Goal: Transaction & Acquisition: Purchase product/service

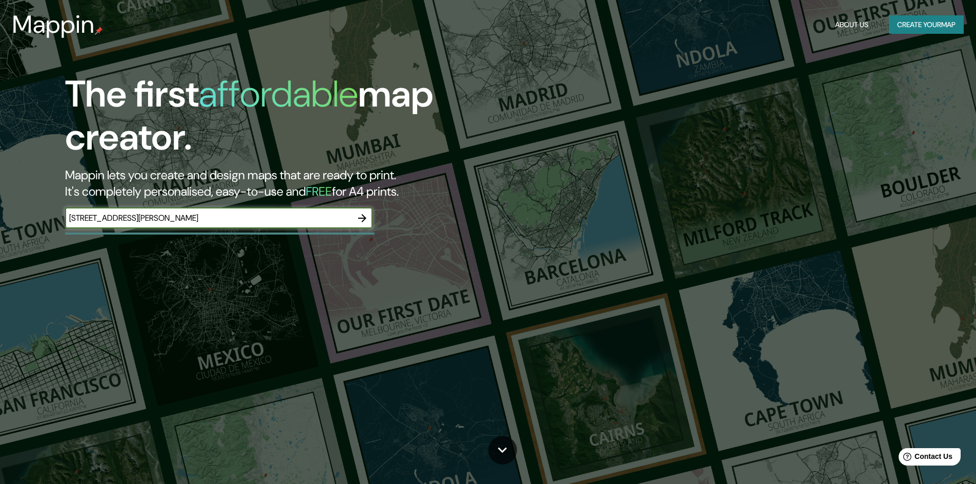
type input "Rue de l'Abbaye 55, 1495 Villers-la-Ville, Bélgica"
click at [365, 215] on icon "button" at bounding box center [362, 218] width 12 height 12
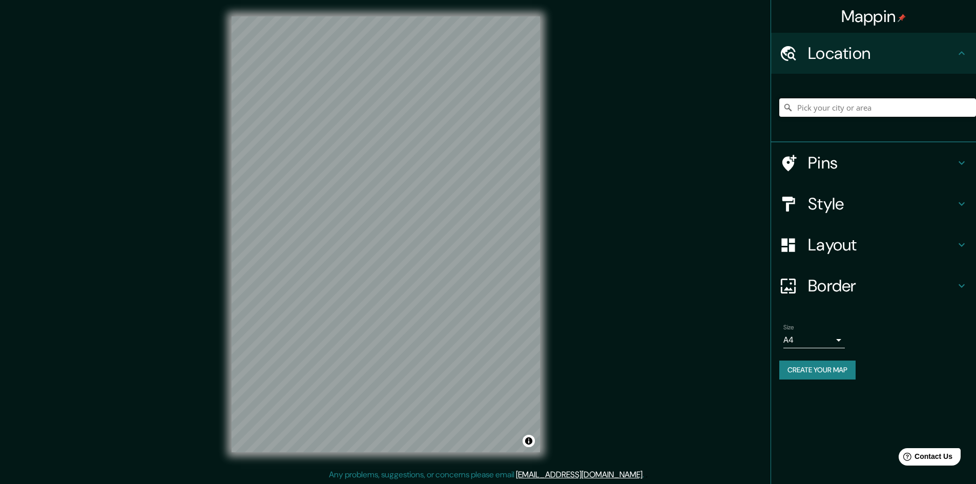
click at [876, 109] on input "Pick your city or area" at bounding box center [877, 107] width 197 height 18
paste input "Rue de l'Abbaye 55, 1495 Villers-la-Ville, Bélgica"
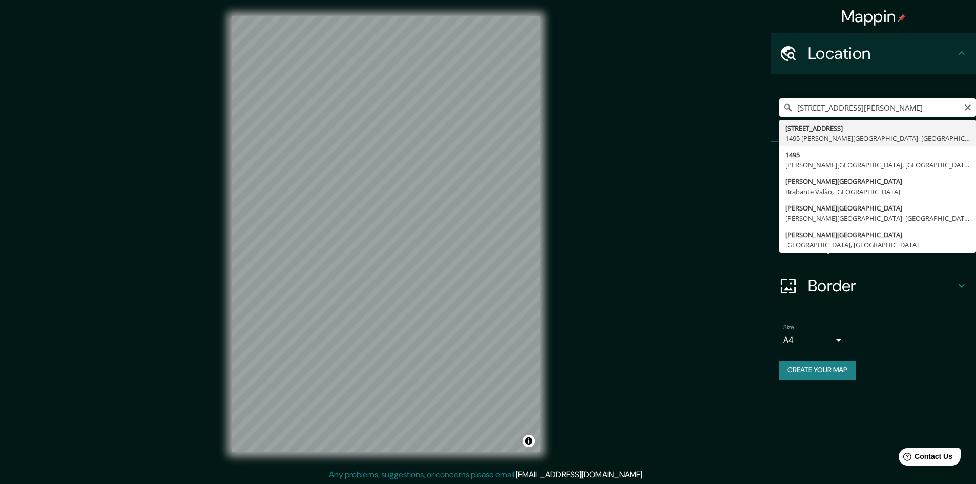
type input "Rue De L'abbaye 55, 1495 Villers-la-Ville, Brabante Valão, Bélgica"
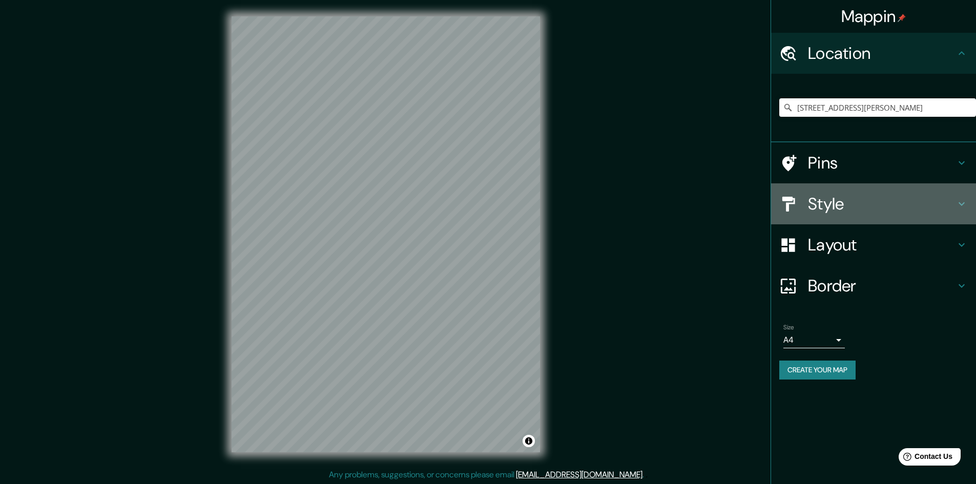
click at [808, 209] on h4 "Style" at bounding box center [882, 204] width 148 height 20
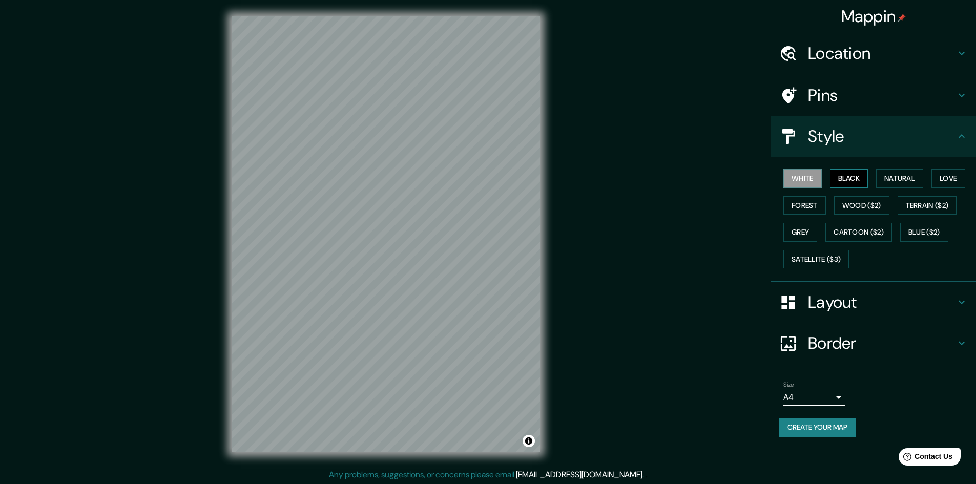
click at [848, 176] on button "Black" at bounding box center [849, 178] width 38 height 19
click at [799, 177] on button "White" at bounding box center [802, 178] width 38 height 19
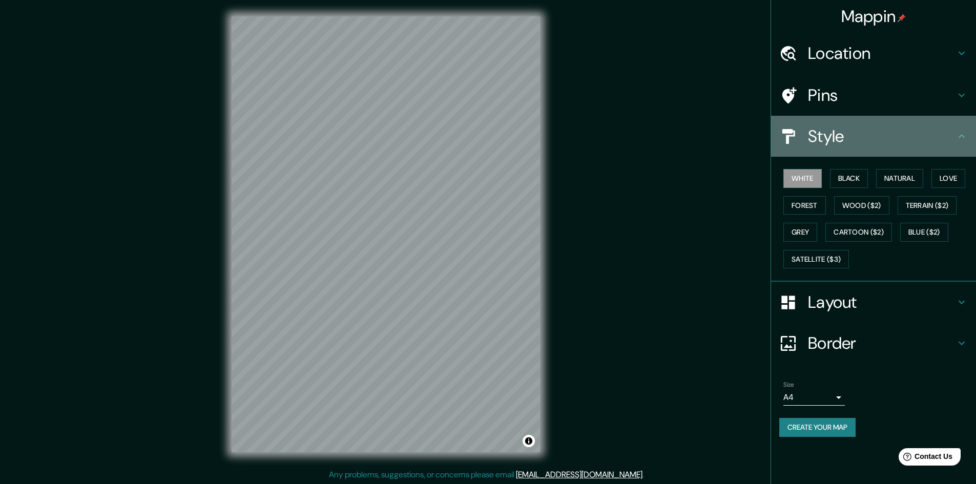
click at [837, 130] on h4 "Style" at bounding box center [882, 136] width 148 height 20
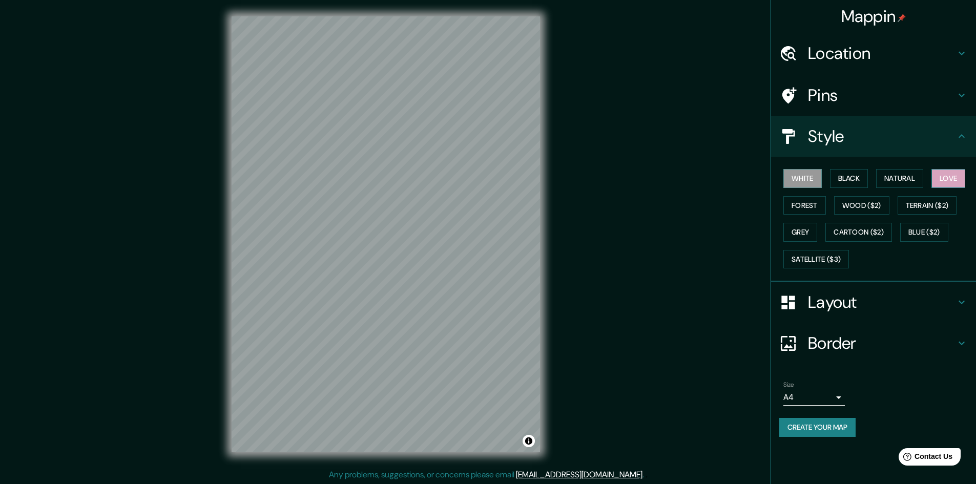
click at [946, 179] on button "Love" at bounding box center [948, 178] width 34 height 19
click at [808, 182] on button "White" at bounding box center [802, 178] width 38 height 19
click at [862, 180] on button "Black" at bounding box center [849, 178] width 38 height 19
click at [836, 427] on button "Create your map" at bounding box center [817, 427] width 76 height 19
